Goal: Task Accomplishment & Management: Manage account settings

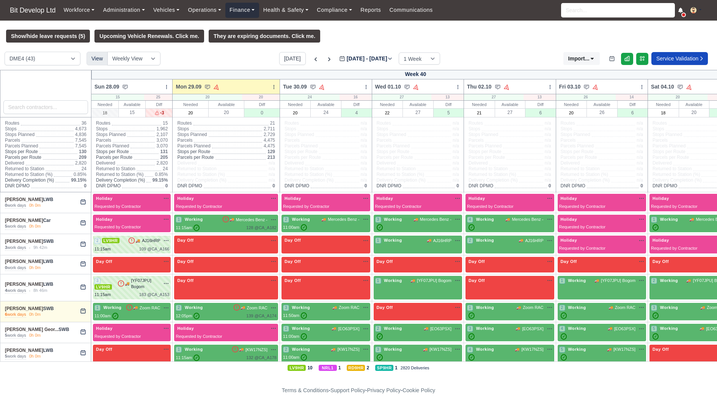
scroll to position [281, 0]
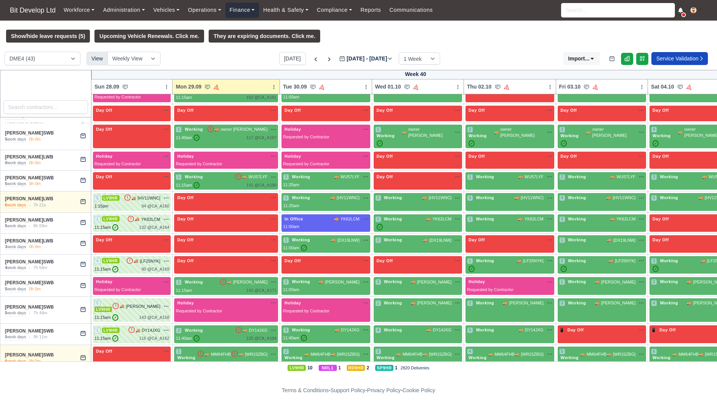
click at [254, 10] on link "Finance" at bounding box center [242, 10] width 34 height 15
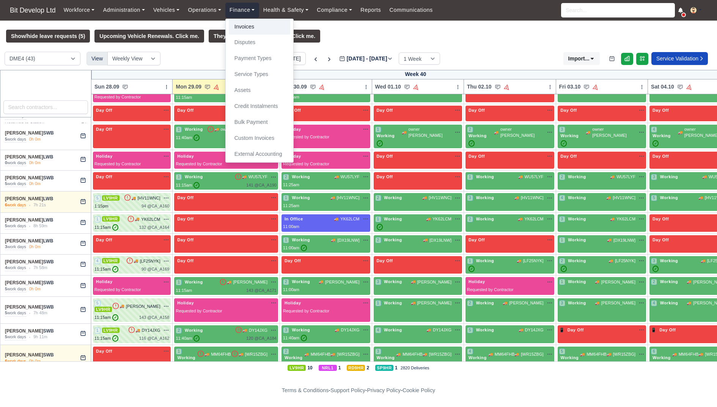
click at [254, 27] on link "Invoices" at bounding box center [259, 27] width 61 height 16
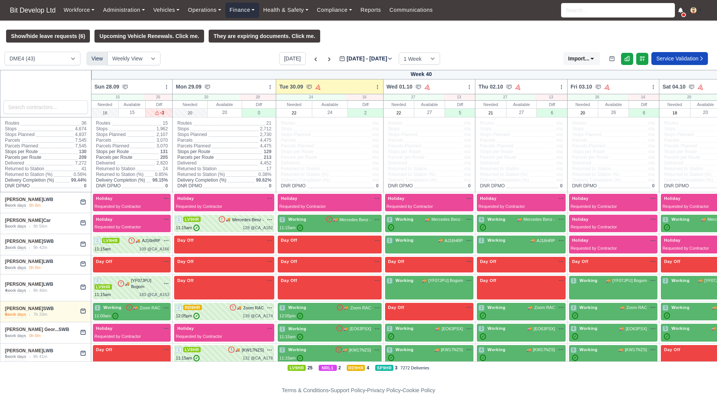
click at [242, 14] on link "Finance" at bounding box center [242, 10] width 34 height 15
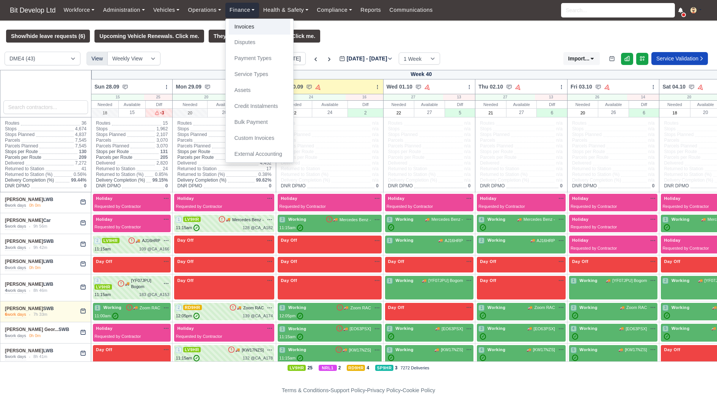
click at [246, 28] on link "Invoices" at bounding box center [259, 27] width 61 height 16
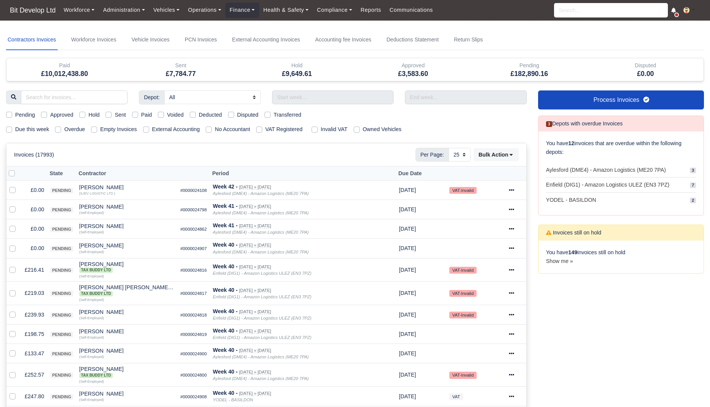
select select "25"
click at [100, 42] on link "Workforce Invoices" at bounding box center [94, 40] width 48 height 20
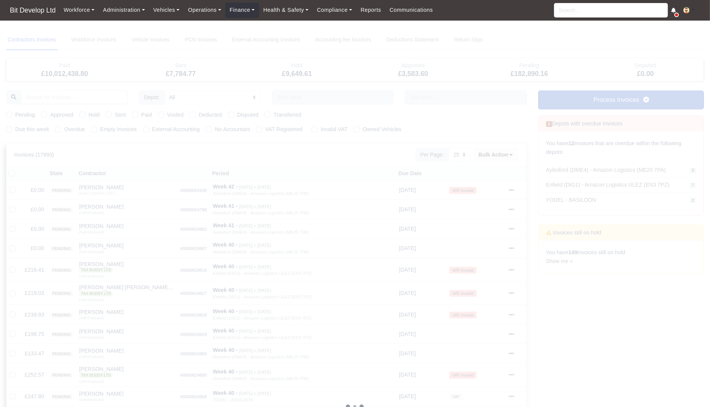
select select
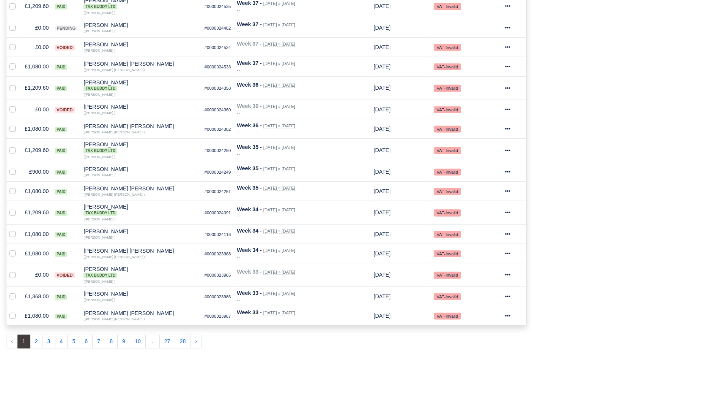
scroll to position [403, 0]
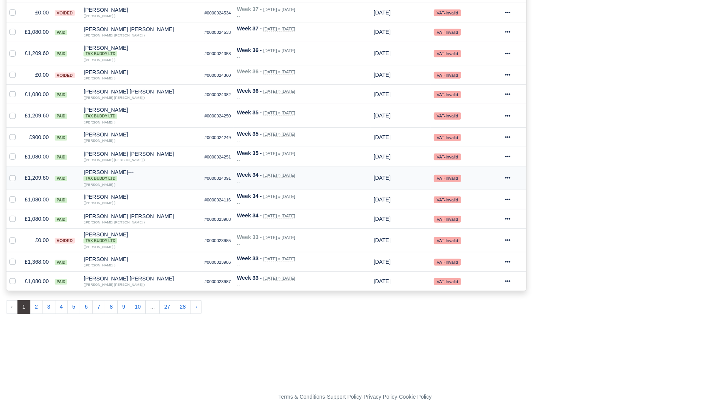
click at [32, 176] on td "£1,209.60" at bounding box center [37, 178] width 30 height 24
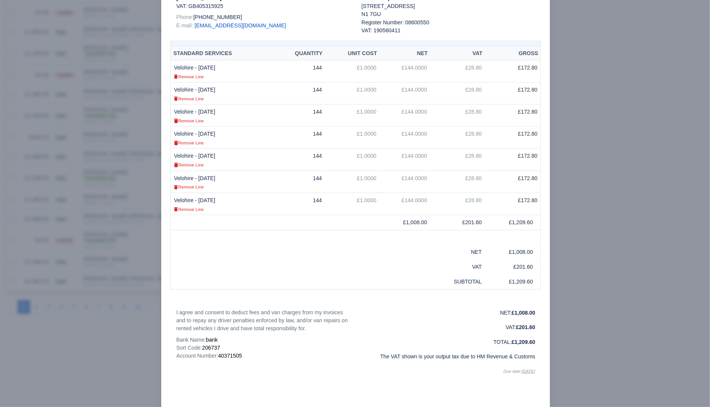
scroll to position [169, 0]
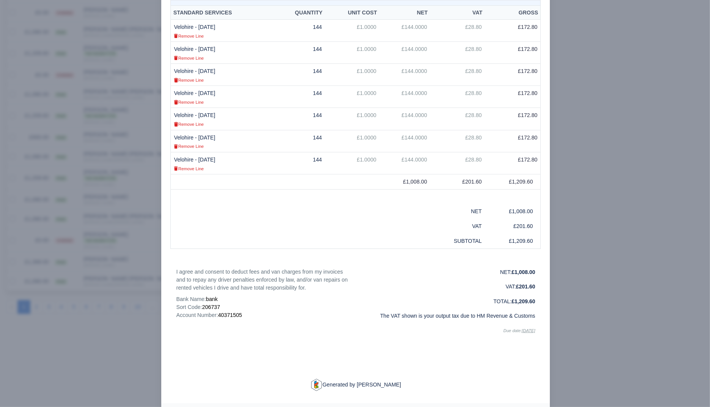
click at [520, 216] on td "£1,008.00" at bounding box center [513, 211] width 56 height 15
click at [516, 304] on strong "£1,209.60" at bounding box center [524, 301] width 24 height 6
copy strong "1,209.60"
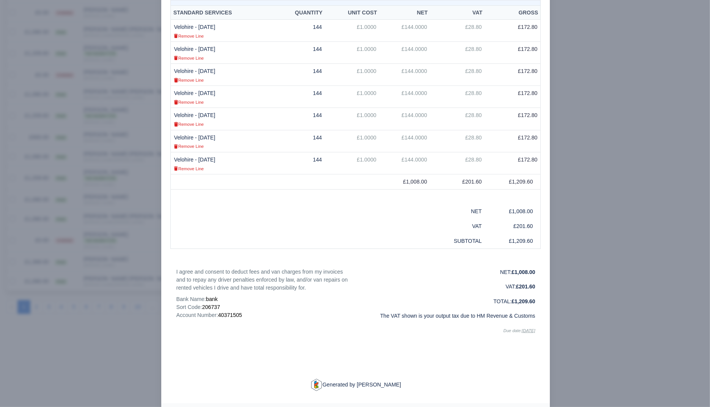
click at [588, 149] on div at bounding box center [355, 203] width 710 height 407
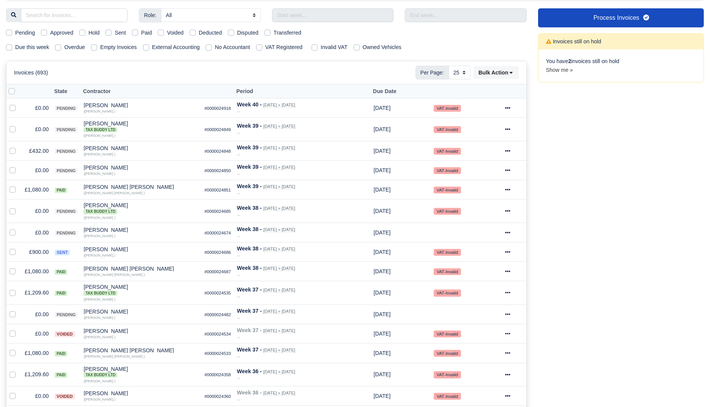
scroll to position [0, 0]
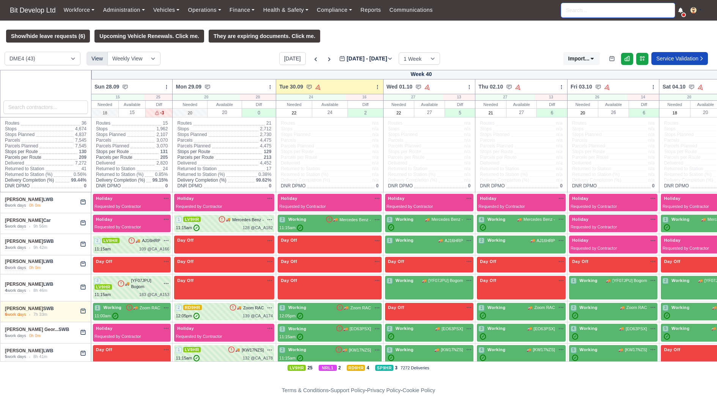
click at [587, 14] on input "search" at bounding box center [618, 10] width 114 height 14
type input "ale"
type input "aleksandar Krumov"
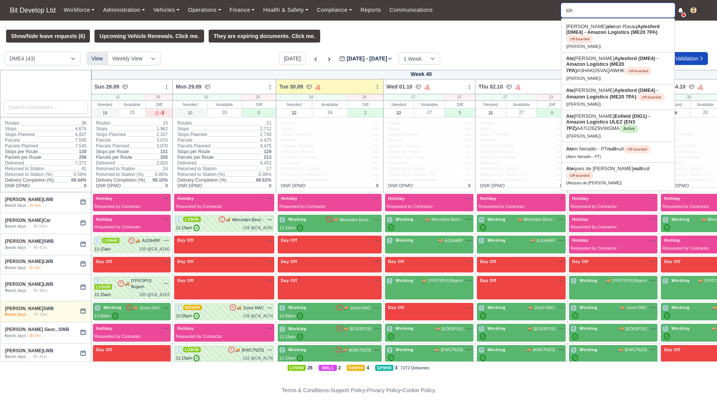
type input "alex"
type input "alexandru"
type input "alexandru Banu"
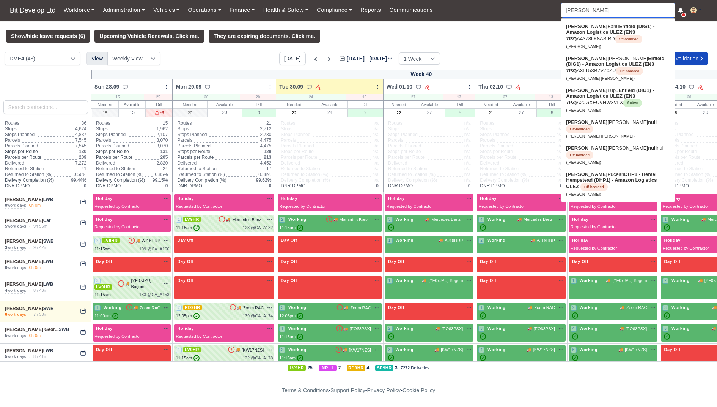
type input "alexandru l"
type input "alexandru lu"
type input "alexandru lupu"
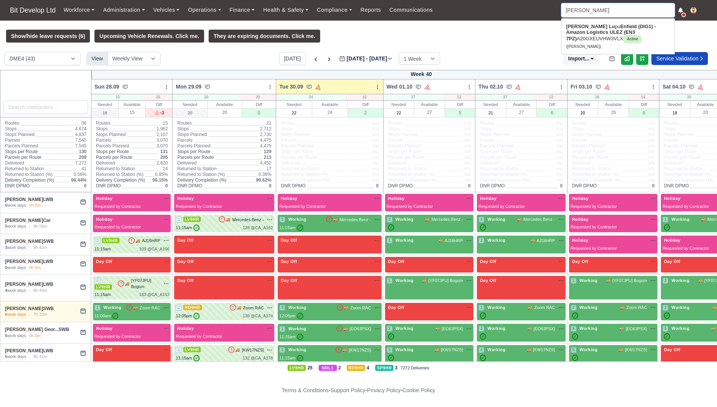
type input "alexandru lup"
type input "alexandru lupu"
click at [608, 9] on input "alexandru lupu" at bounding box center [618, 10] width 114 height 14
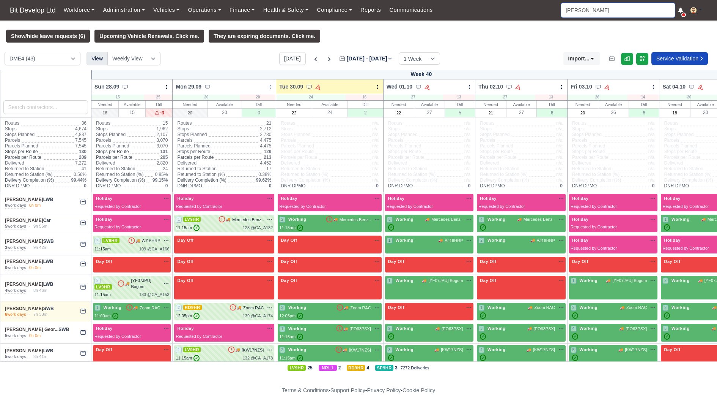
click at [608, 9] on input "alexandru lupu" at bounding box center [618, 10] width 114 height 14
type input "alexandru"
type input "alexandru Banu"
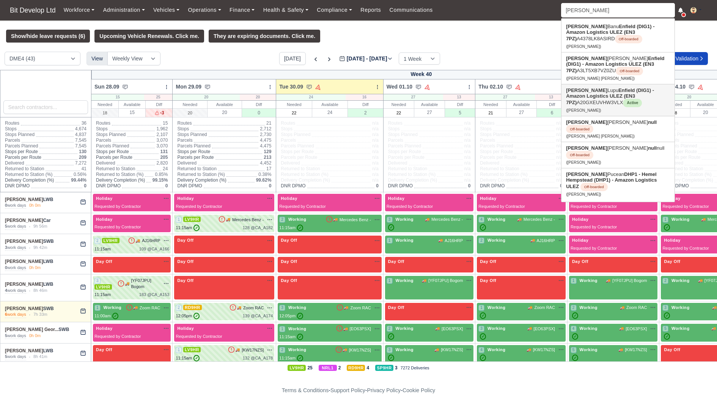
click at [646, 102] on link "Alexandru Lupu Enfield (DIG1) - Amazon Logistics ULEZ (EN3 7PZ) A20GXEUVHW3VLX …" at bounding box center [618, 100] width 113 height 32
type input "[PERSON_NAME]"
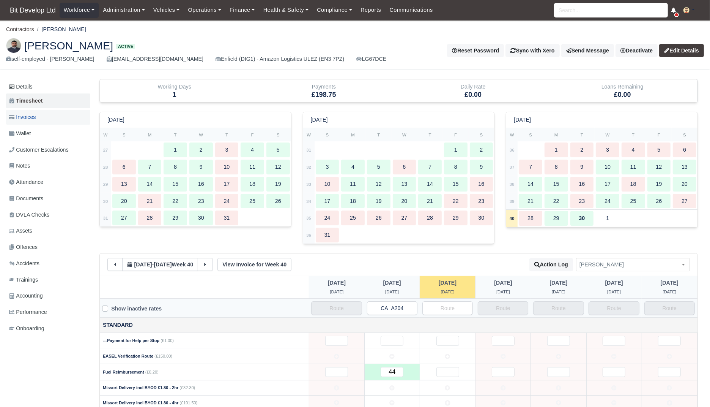
click at [39, 121] on link "Invoices" at bounding box center [48, 117] width 84 height 15
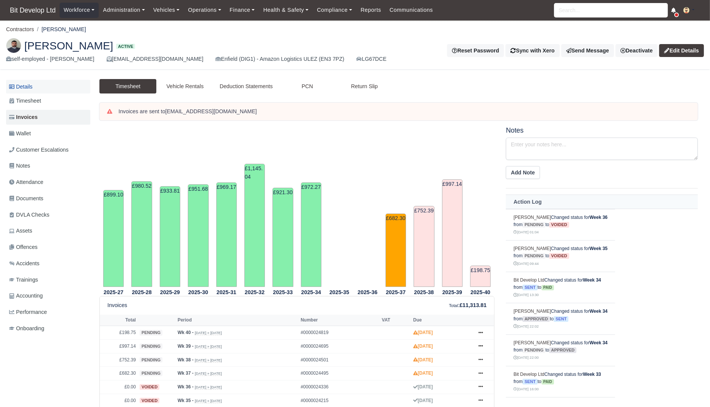
click at [31, 89] on link "Details" at bounding box center [48, 87] width 84 height 14
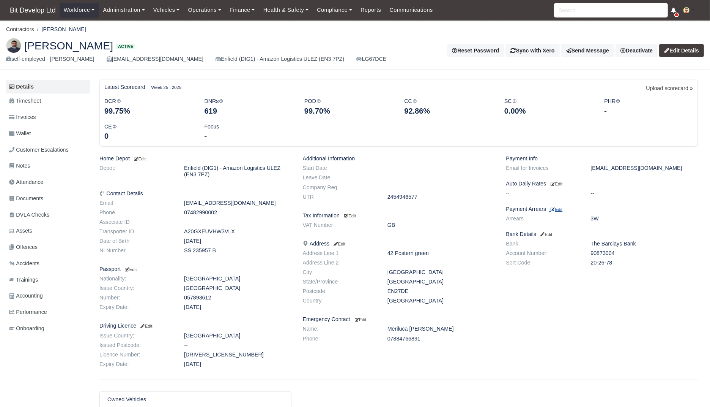
click at [562, 209] on small "Edit" at bounding box center [557, 209] width 12 height 5
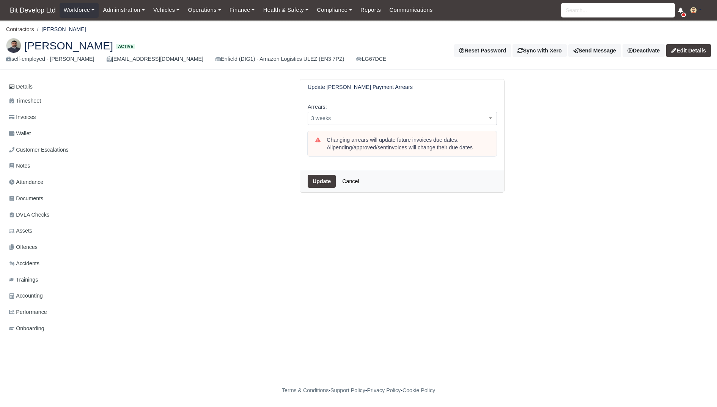
click at [391, 117] on span "3 weeks" at bounding box center [402, 117] width 189 height 9
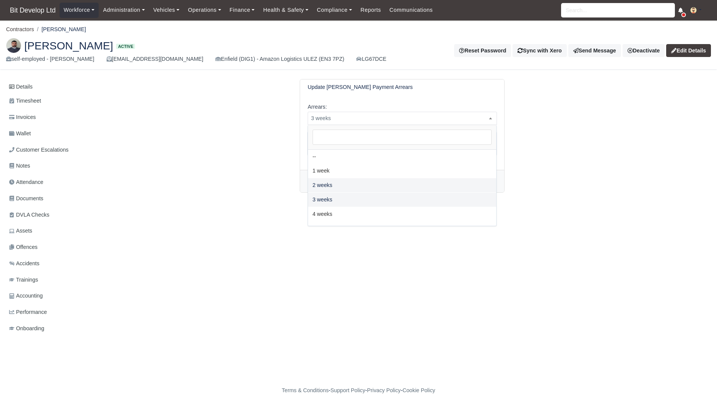
select select "2W"
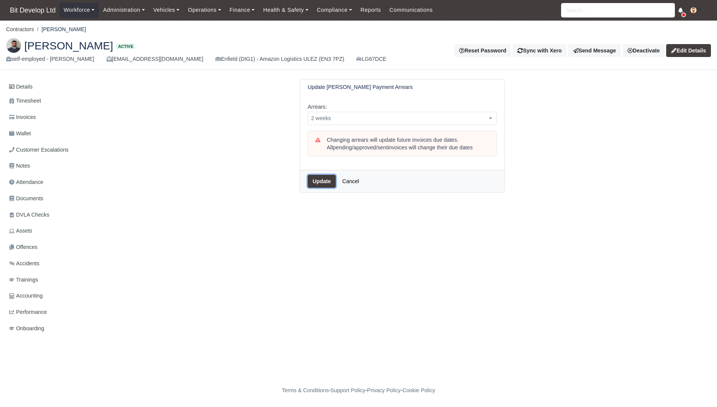
click at [323, 182] on button "Update" at bounding box center [322, 181] width 28 height 13
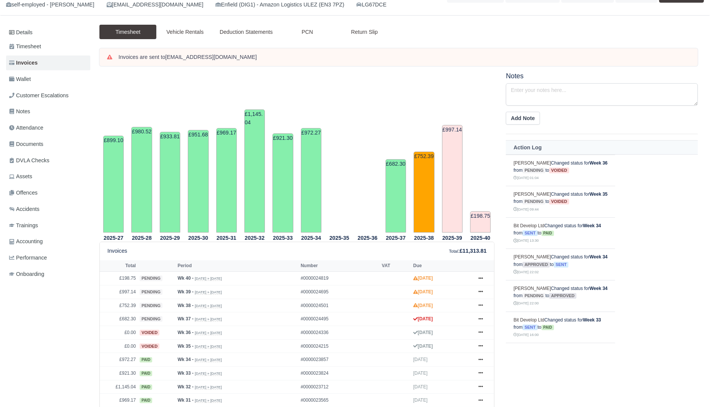
scroll to position [186, 0]
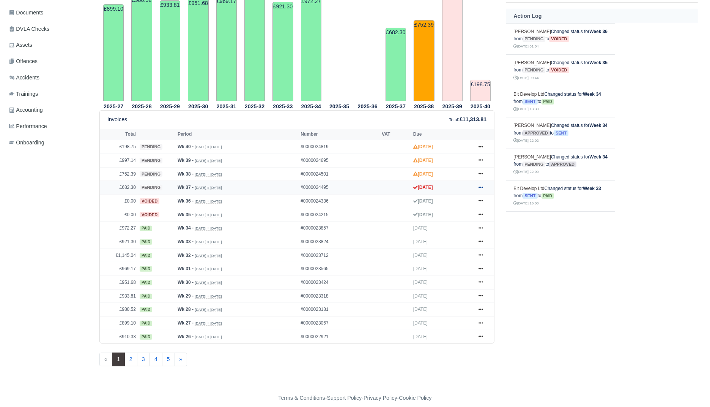
click at [481, 185] on icon at bounding box center [481, 187] width 5 height 5
click at [467, 200] on link "Show Invoice" at bounding box center [452, 201] width 68 height 16
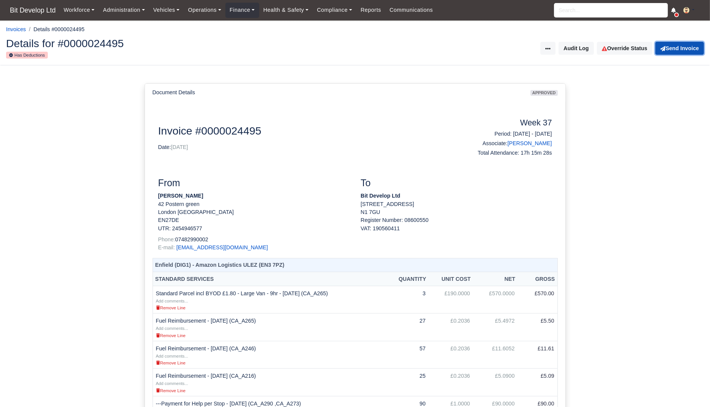
click at [682, 47] on button "Send Invoice" at bounding box center [680, 48] width 49 height 13
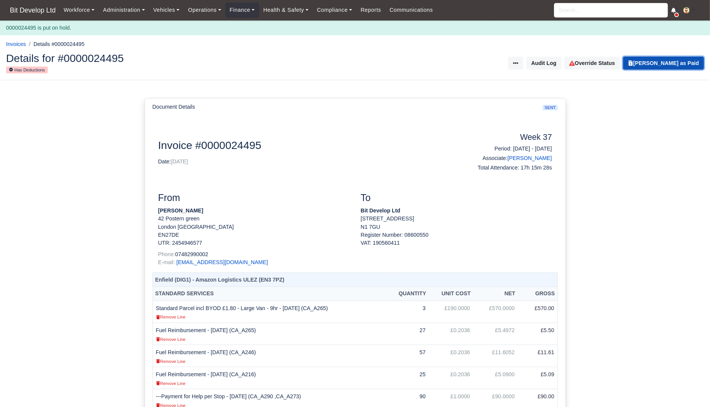
click at [660, 58] on button "[PERSON_NAME] as Paid" at bounding box center [663, 63] width 81 height 13
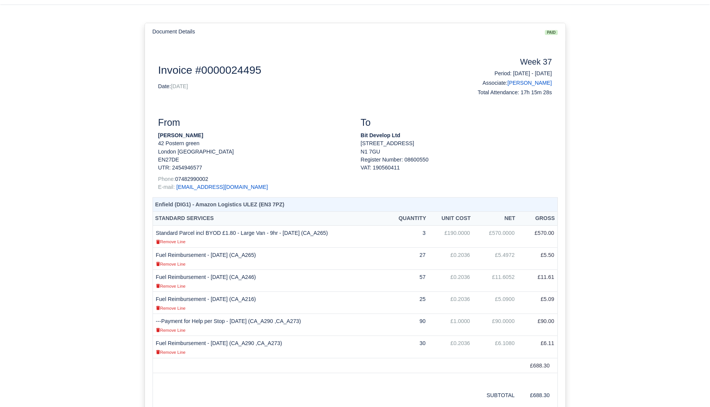
scroll to position [80, 0]
